Goal: Information Seeking & Learning: Learn about a topic

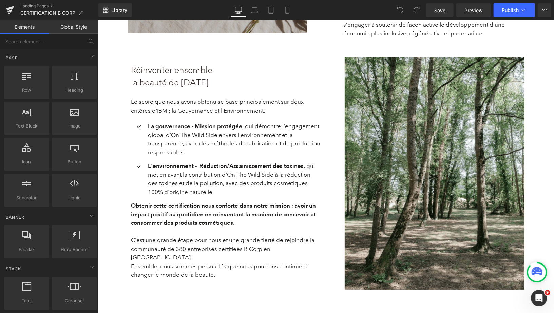
scroll to position [358, 0]
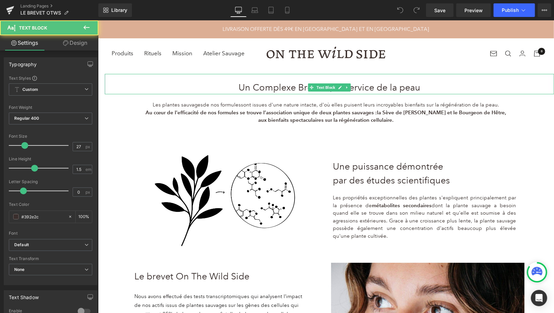
click at [284, 89] on p "Un Complexe Breveté, au service de la peau" at bounding box center [328, 87] width 449 height 14
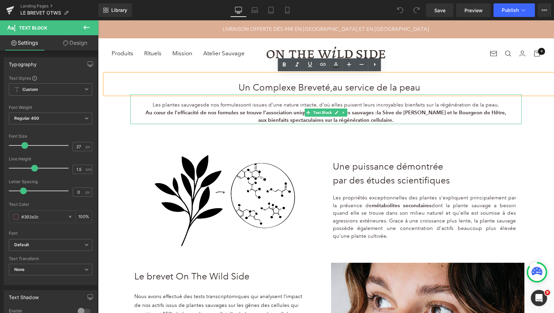
click at [287, 115] on strong "Au cœur de l'efficacité de nos formules se trouve l’association unique de deux …" at bounding box center [260, 112] width 231 height 6
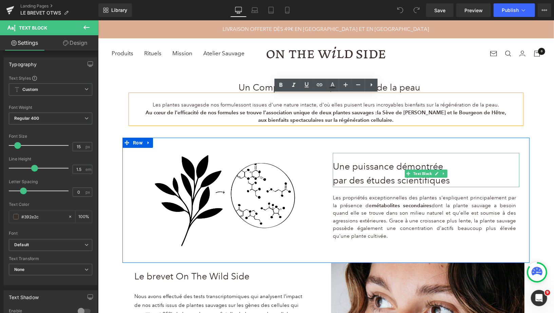
click at [358, 179] on span "par des études scientifiques" at bounding box center [390, 179] width 117 height 11
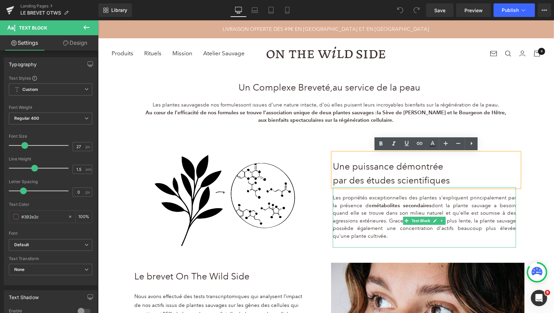
click at [364, 216] on p "Les propriétés exceptionnelles des plantes s'expliquent principalement par la p…" at bounding box center [423, 217] width 183 height 46
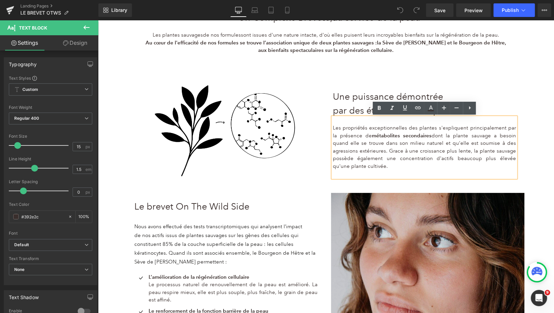
scroll to position [77, 0]
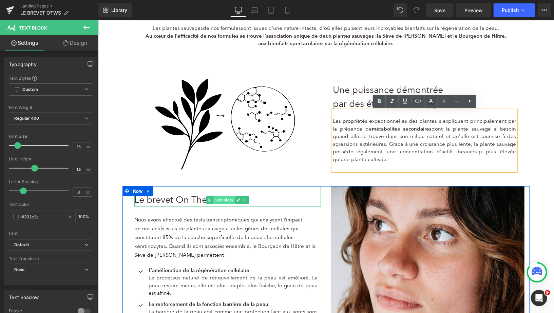
click at [227, 198] on span "Text Block" at bounding box center [223, 200] width 21 height 8
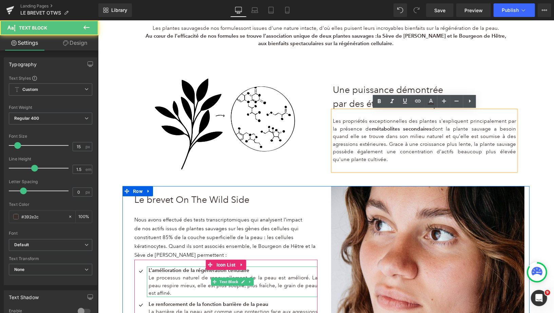
click at [269, 274] on p "Le processus naturel de renouvellement de la peau est amélioré. La peau respire…" at bounding box center [232, 285] width 169 height 23
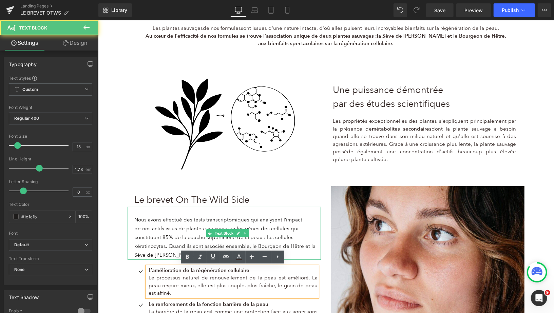
click at [278, 232] on p "de nos actifs issus de plantes sauvages sur les gènes des cellules qui constitu…" at bounding box center [227, 241] width 186 height 35
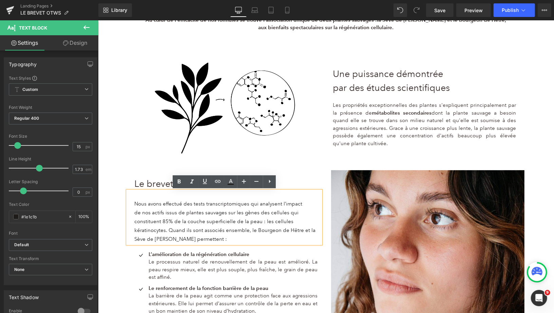
scroll to position [93, 0]
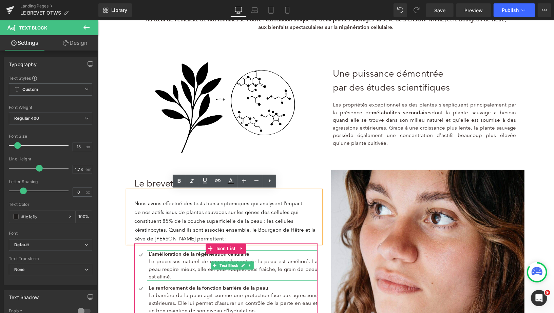
click at [270, 263] on p "Le processus naturel de renouvellement de la peau est amélioré. La peau respire…" at bounding box center [232, 268] width 169 height 23
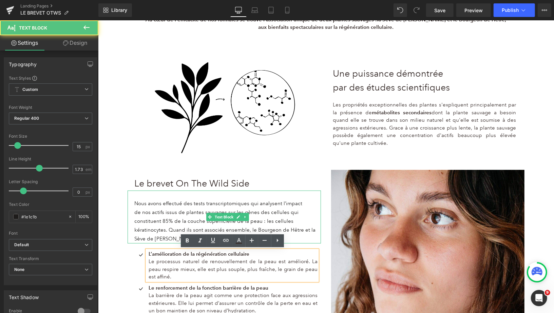
click at [270, 218] on span "de nos actifs issus de plantes sauvages sur les gènes des cellules qui constitu…" at bounding box center [224, 225] width 181 height 33
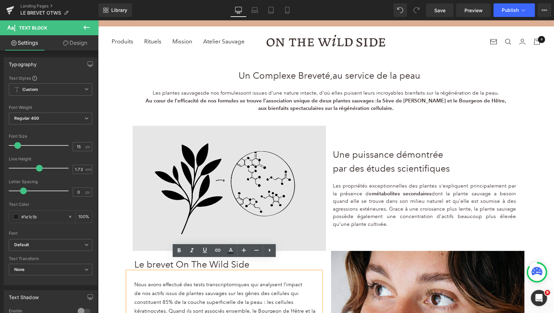
scroll to position [0, 0]
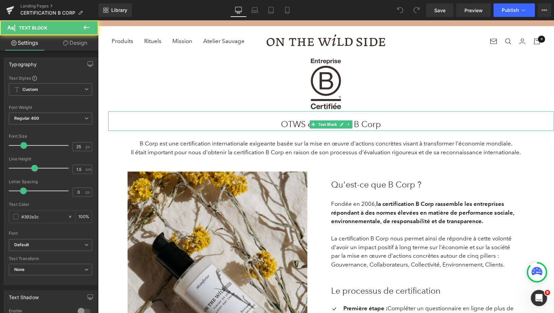
click at [293, 125] on span "OTWS est certifiée B Corp" at bounding box center [331, 124] width 100 height 10
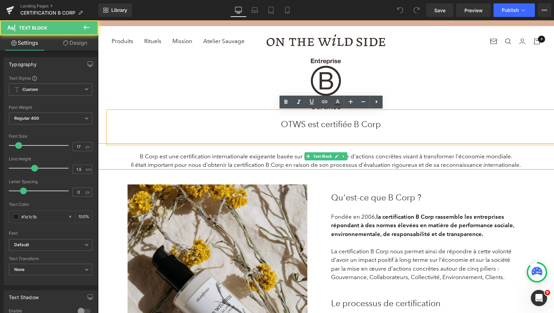
click at [293, 161] on span "Il était important pour nous d'obtenir la certification B Corp en raison de son…" at bounding box center [326, 164] width 390 height 7
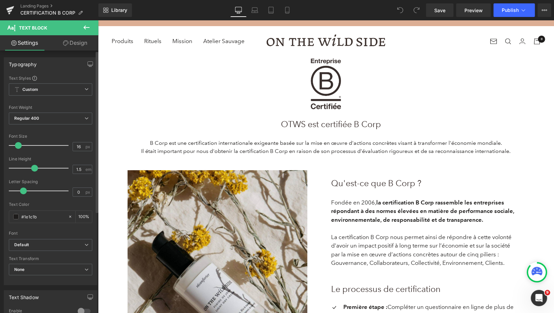
type input "15"
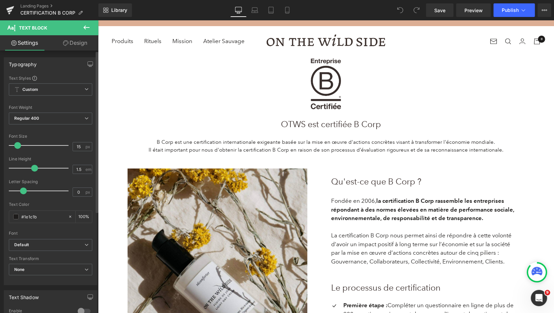
click at [18, 147] on span at bounding box center [17, 145] width 7 height 7
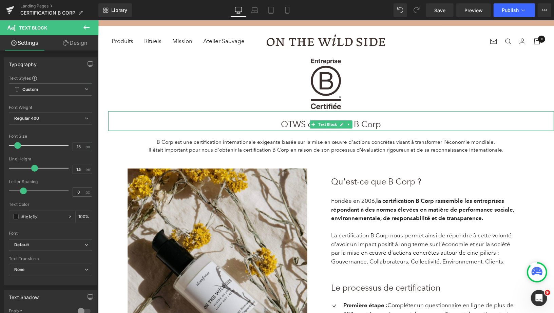
click at [294, 124] on span "OTWS est certifiée B Corp" at bounding box center [331, 124] width 100 height 10
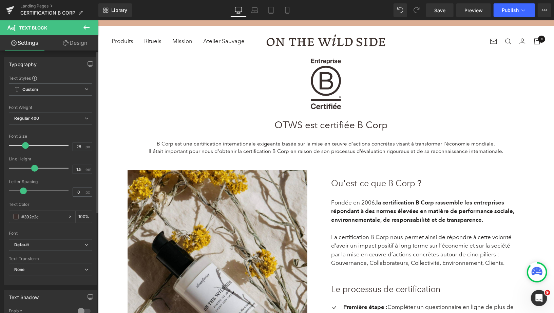
type input "27"
click at [25, 146] on span at bounding box center [24, 145] width 7 height 7
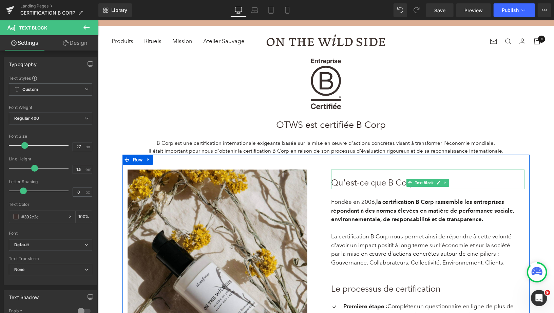
click at [354, 181] on span "Qu'est-ce que B Corp ?" at bounding box center [376, 182] width 90 height 10
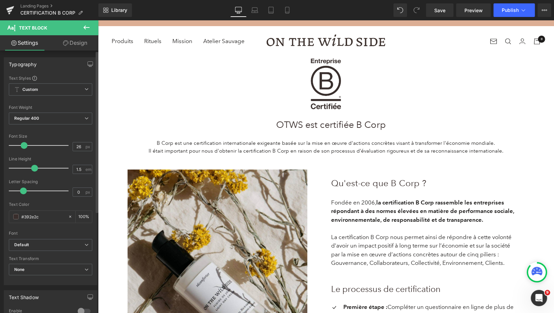
type input "27"
click at [24, 146] on span at bounding box center [24, 145] width 7 height 7
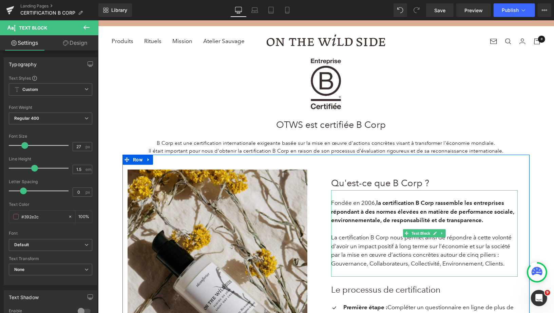
click at [373, 218] on strong "la certification B Corp rassemble les entreprises répondant à des normes élevée…" at bounding box center [422, 211] width 183 height 24
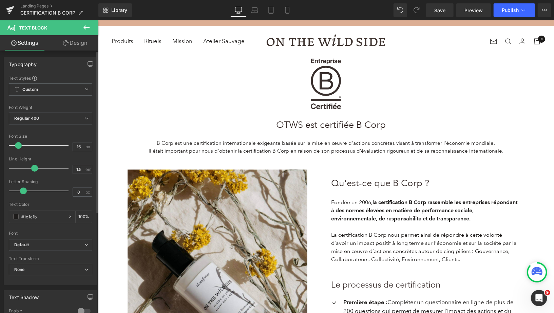
type input "15"
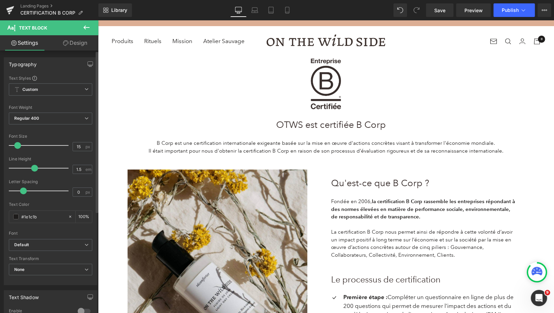
click at [17, 146] on span at bounding box center [17, 145] width 7 height 7
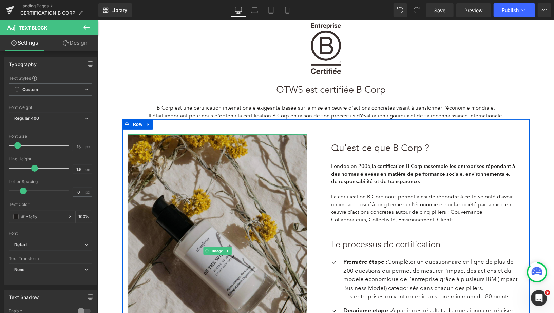
scroll to position [65, 0]
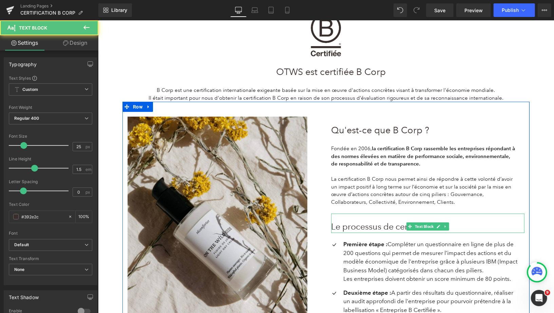
click at [393, 225] on span "Le processus de certification" at bounding box center [386, 226] width 110 height 10
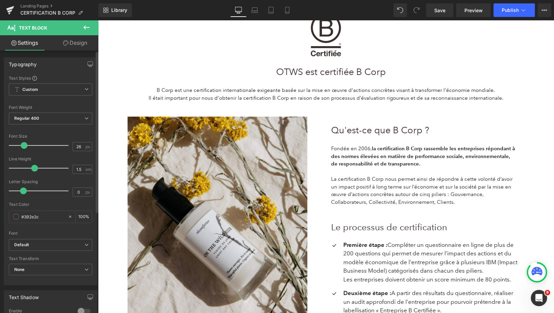
type input "27"
click at [24, 145] on span at bounding box center [24, 145] width 7 height 7
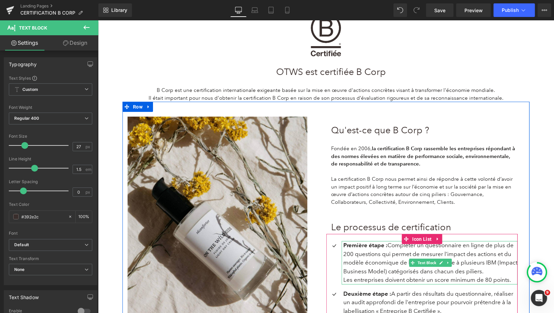
click at [398, 262] on p "Première étape : Compléter un questionnaire en ligne de plus de 200 questions q…" at bounding box center [430, 258] width 174 height 35
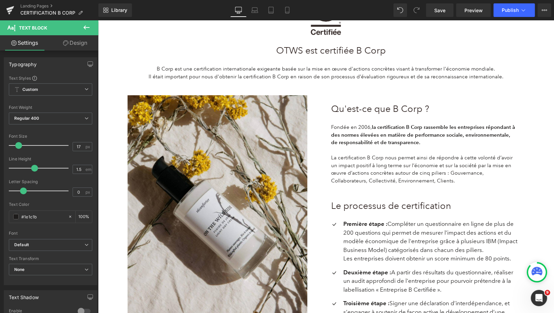
scroll to position [76, 0]
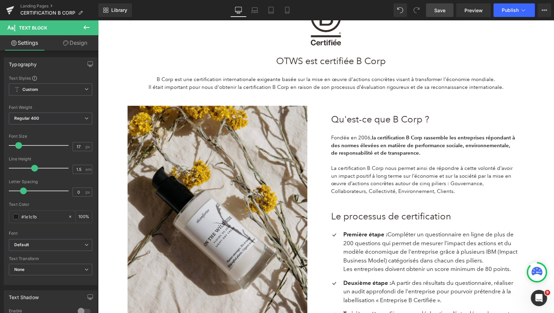
click at [435, 13] on span "Save" at bounding box center [439, 10] width 11 height 7
